Goal: Check status: Check status

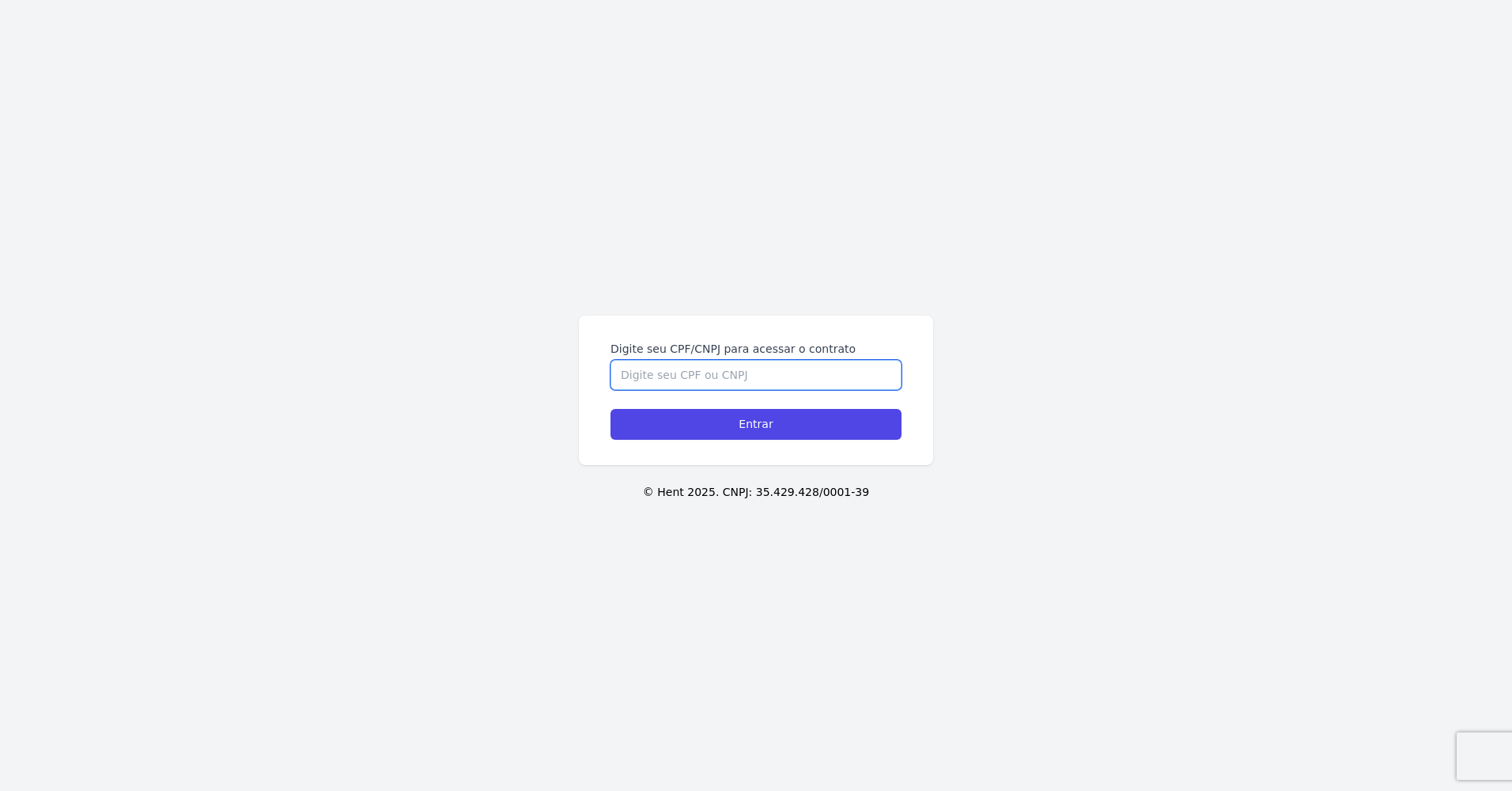
click at [734, 372] on input "Digite seu CPF/CNPJ para acessar o contrato" at bounding box center [756, 375] width 291 height 30
type input "38854417807"
click at [611, 409] on input "Entrar" at bounding box center [756, 424] width 291 height 31
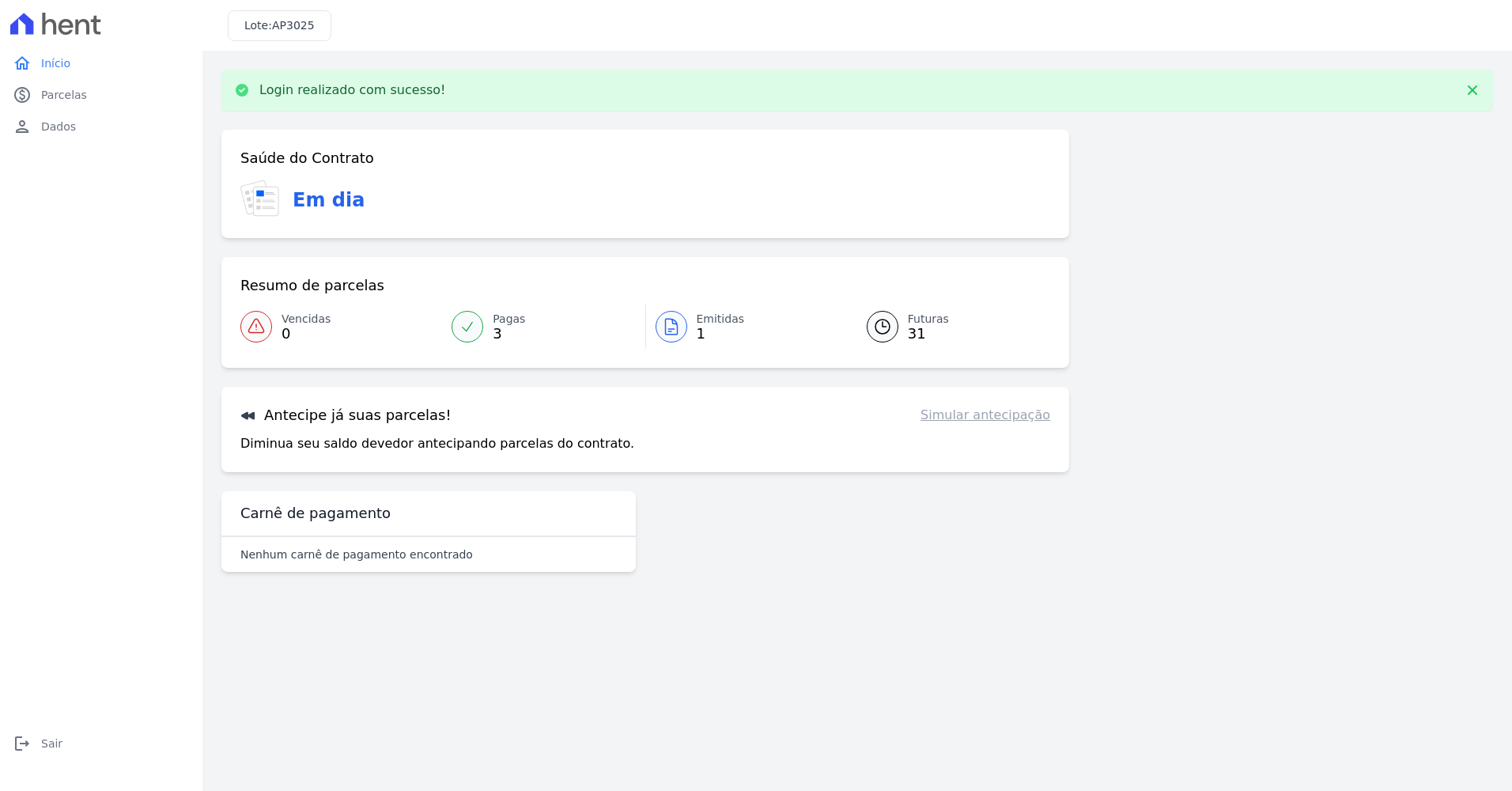
click at [515, 313] on span "Pagas" at bounding box center [508, 319] width 32 height 17
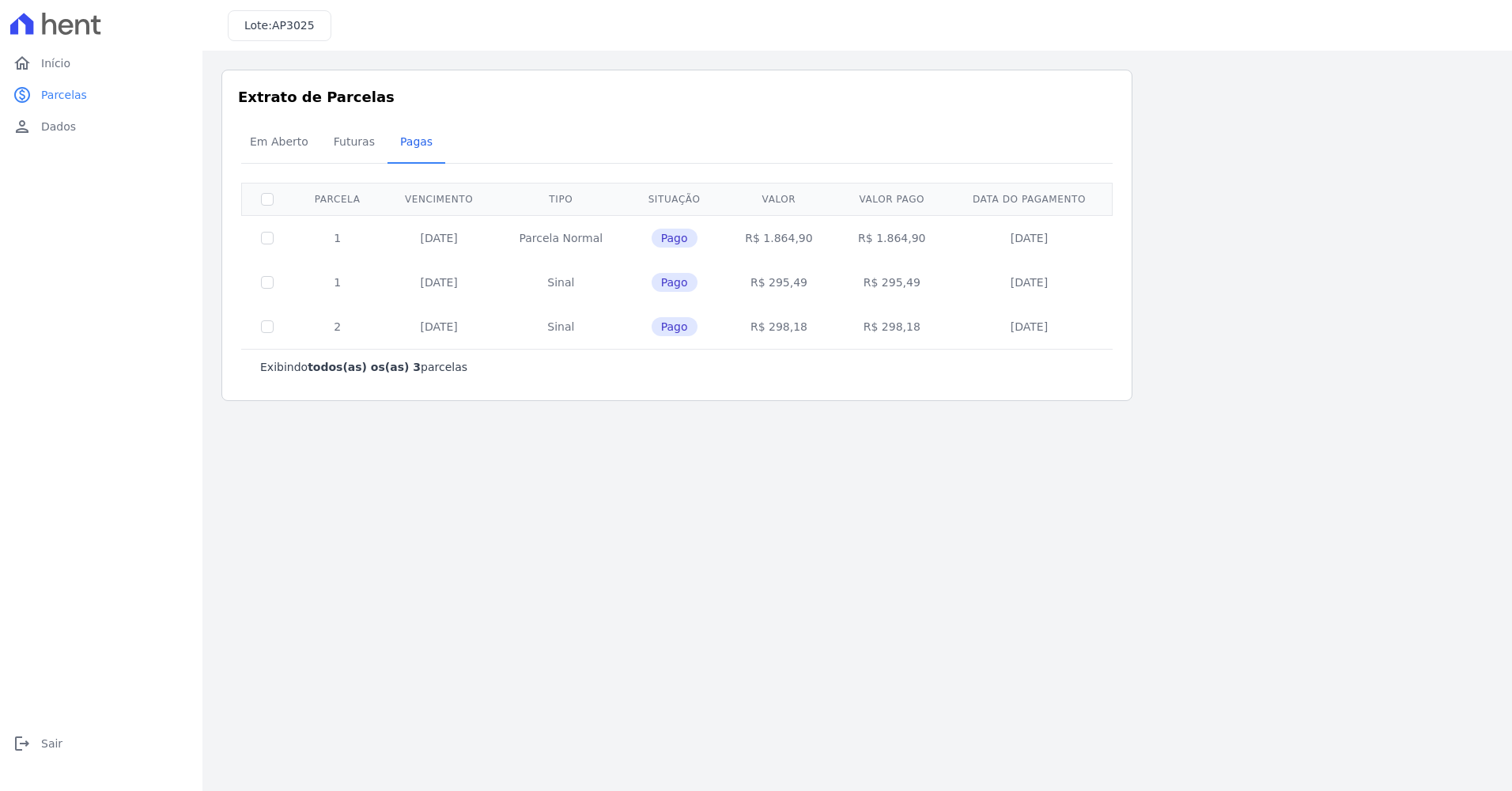
drag, startPoint x: 880, startPoint y: 284, endPoint x: 991, endPoint y: 289, distance: 111.1
click at [991, 289] on tr "1 [DATE] [GEOGRAPHIC_DATA] Pago R$ 295,49 R$ 295,49 [DATE]" at bounding box center [677, 282] width 870 height 44
copy tr "295,49"
